Goal: Task Accomplishment & Management: Manage account settings

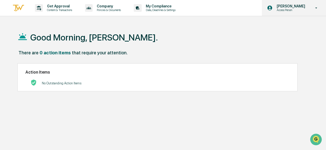
click at [312, 7] on icon at bounding box center [316, 8] width 9 height 5
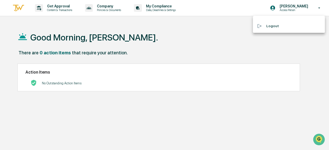
click at [316, 8] on div at bounding box center [164, 75] width 329 height 150
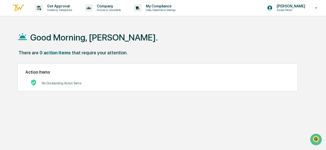
click at [316, 8] on icon at bounding box center [316, 7] width 2 height 1
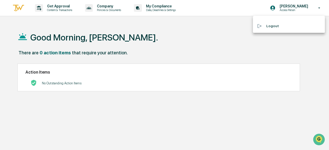
click at [316, 8] on div at bounding box center [164, 75] width 329 height 150
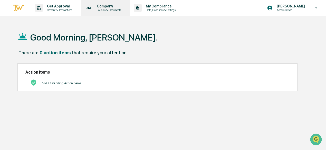
click at [110, 12] on p "Policies & Documents" at bounding box center [108, 10] width 31 height 4
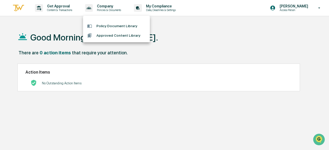
click at [50, 6] on div at bounding box center [164, 75] width 329 height 150
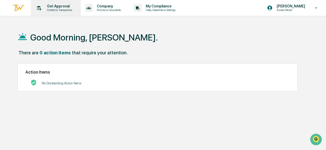
click at [47, 6] on p "Get Approval" at bounding box center [59, 6] width 32 height 4
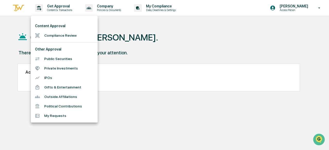
click at [53, 68] on li "Private Investments" at bounding box center [64, 68] width 67 height 9
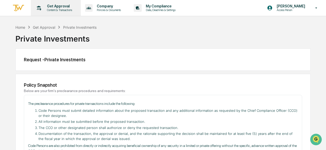
click at [49, 8] on p "Content & Transactions" at bounding box center [59, 10] width 32 height 4
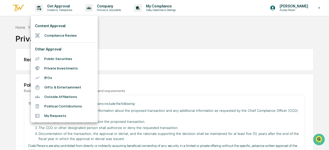
click at [153, 11] on div at bounding box center [164, 75] width 329 height 150
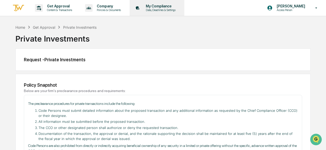
click at [153, 9] on p "Data, Deadlines & Settings" at bounding box center [160, 10] width 36 height 4
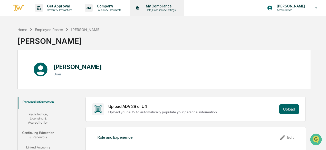
click at [147, 8] on p "Data, Deadlines & Settings" at bounding box center [160, 10] width 36 height 4
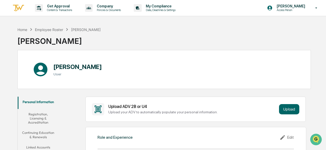
scroll to position [103, 0]
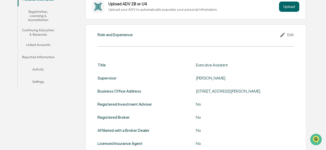
click at [43, 45] on button "Linked Accounts" at bounding box center [38, 46] width 41 height 12
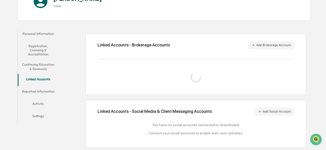
scroll to position [88, 0]
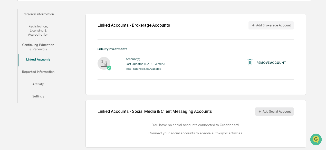
click at [273, 112] on button "Add Social Account" at bounding box center [274, 112] width 39 height 8
